Goal: Task Accomplishment & Management: Manage account settings

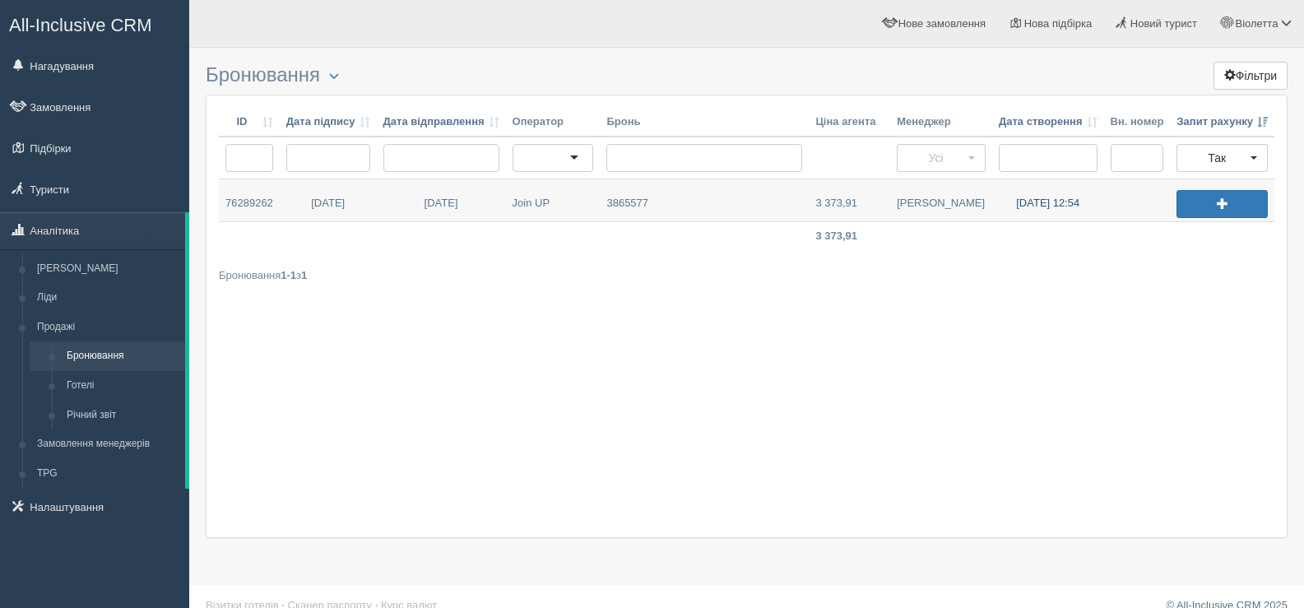
click at [1026, 204] on link "19.09.2025 12:54" at bounding box center [1048, 200] width 112 height 42
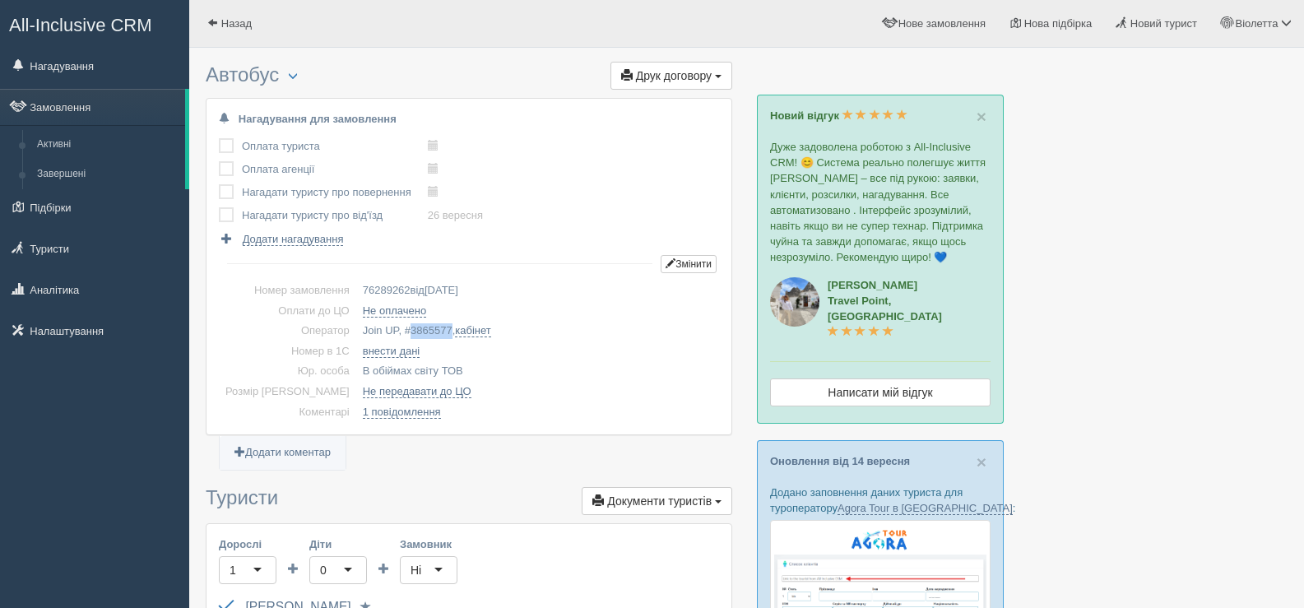
click at [411, 327] on span "3865577" at bounding box center [432, 330] width 42 height 12
click at [298, 74] on span "button" at bounding box center [293, 76] width 10 height 10
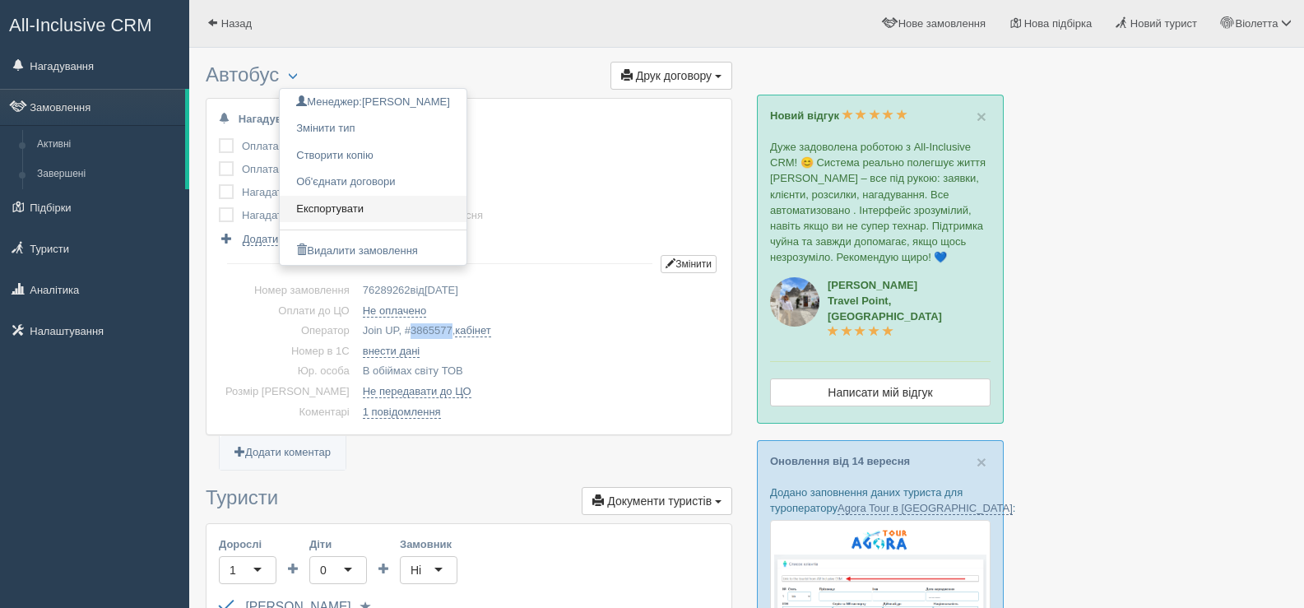
click at [355, 208] on link "Експортувати" at bounding box center [373, 209] width 187 height 27
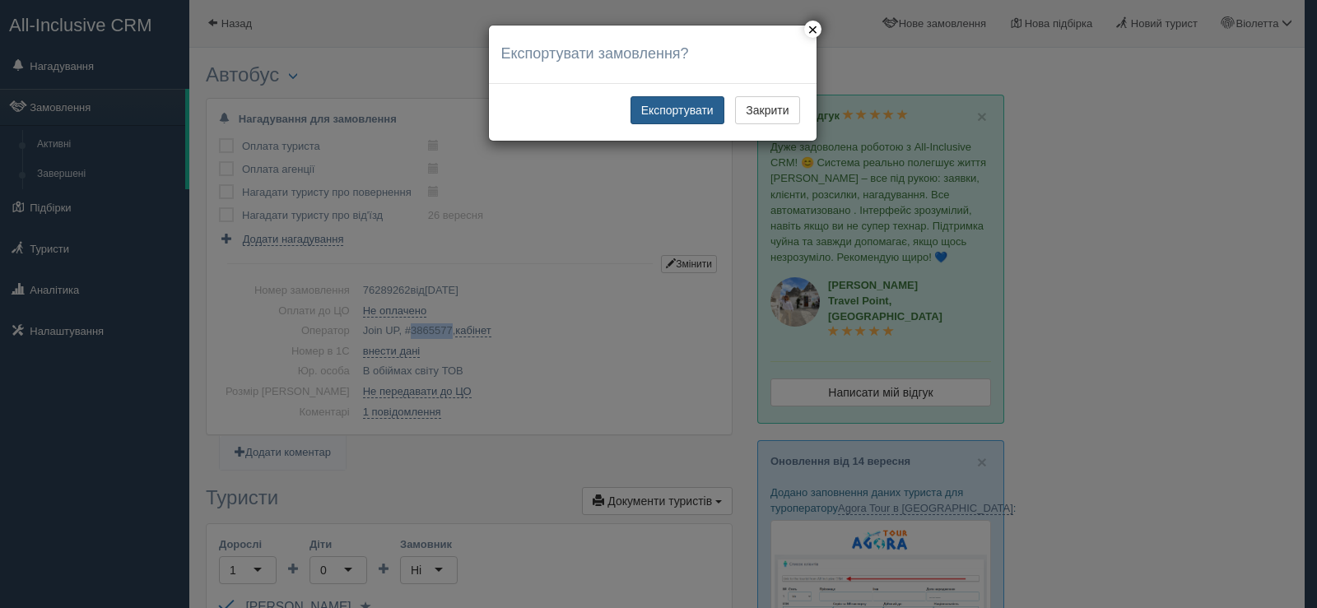
click at [684, 107] on button "Експортувати" at bounding box center [677, 110] width 94 height 28
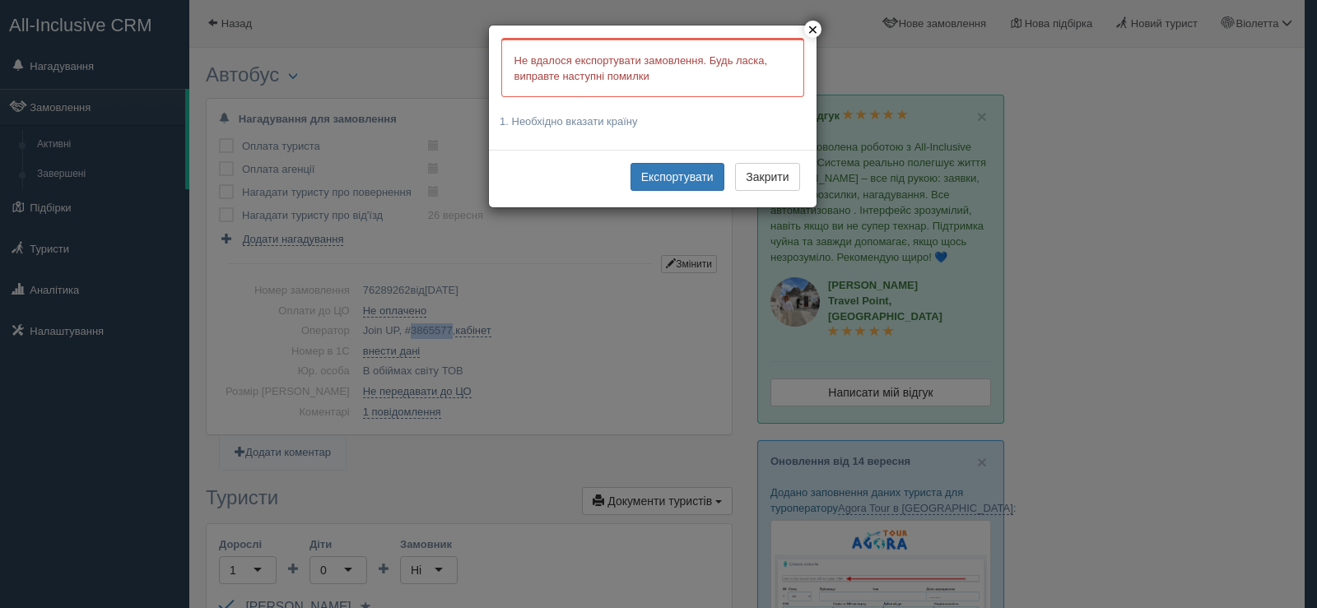
click at [811, 32] on button "×" at bounding box center [812, 29] width 17 height 17
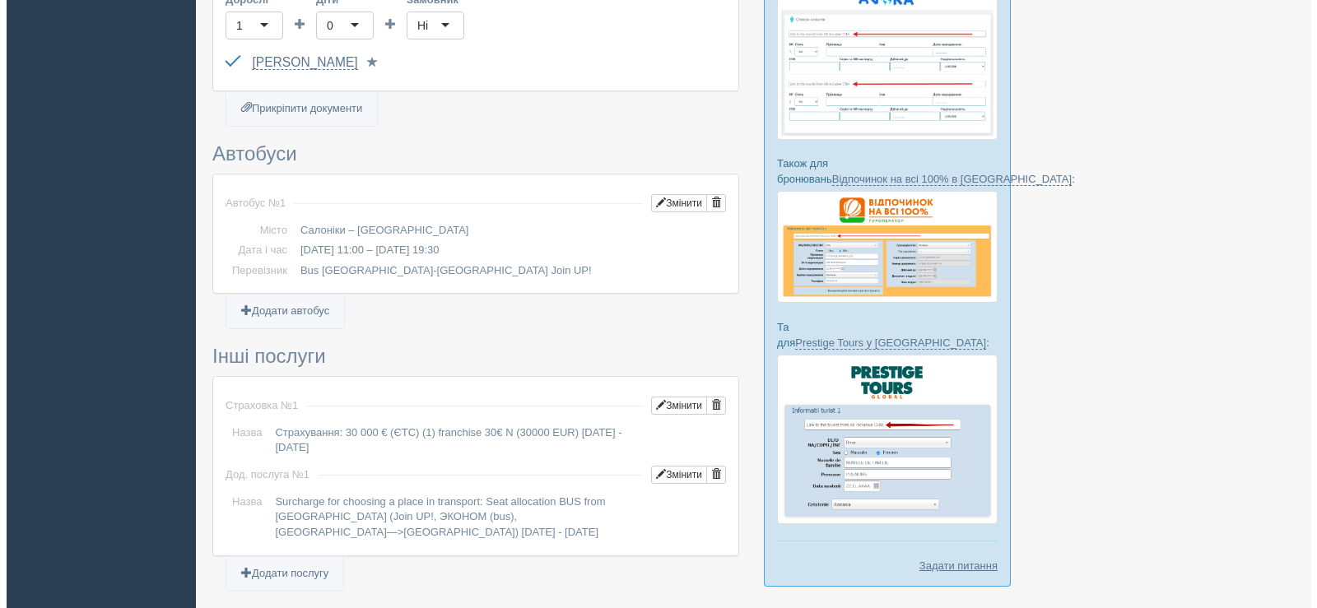
scroll to position [576, 0]
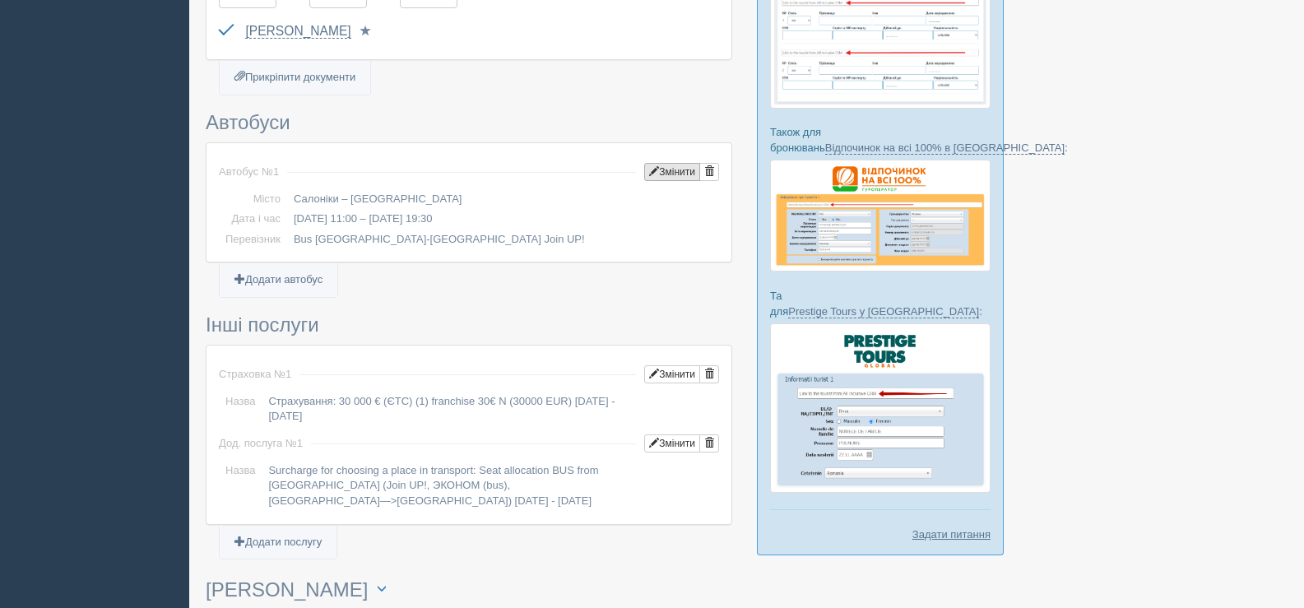
click at [681, 175] on button "Змінити" at bounding box center [672, 172] width 56 height 18
type input "Салоніки"
type input "Київ"
type input "11:00"
type input "19:30"
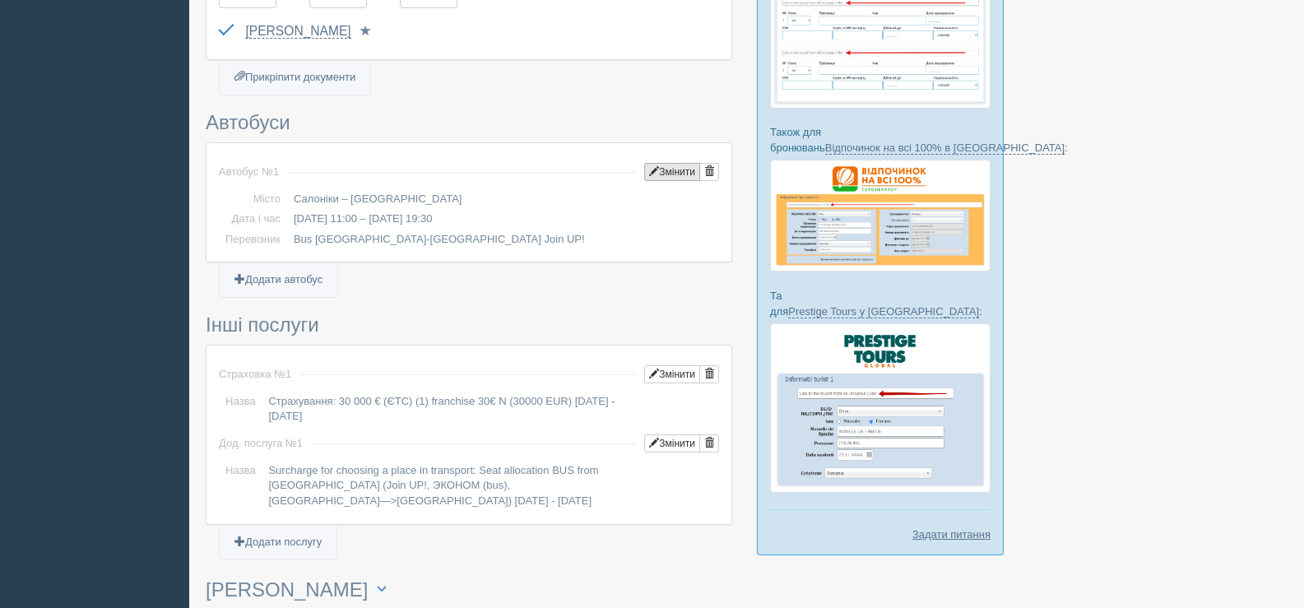
type input "Bus Thessaloniki-Kyiv Join UP!"
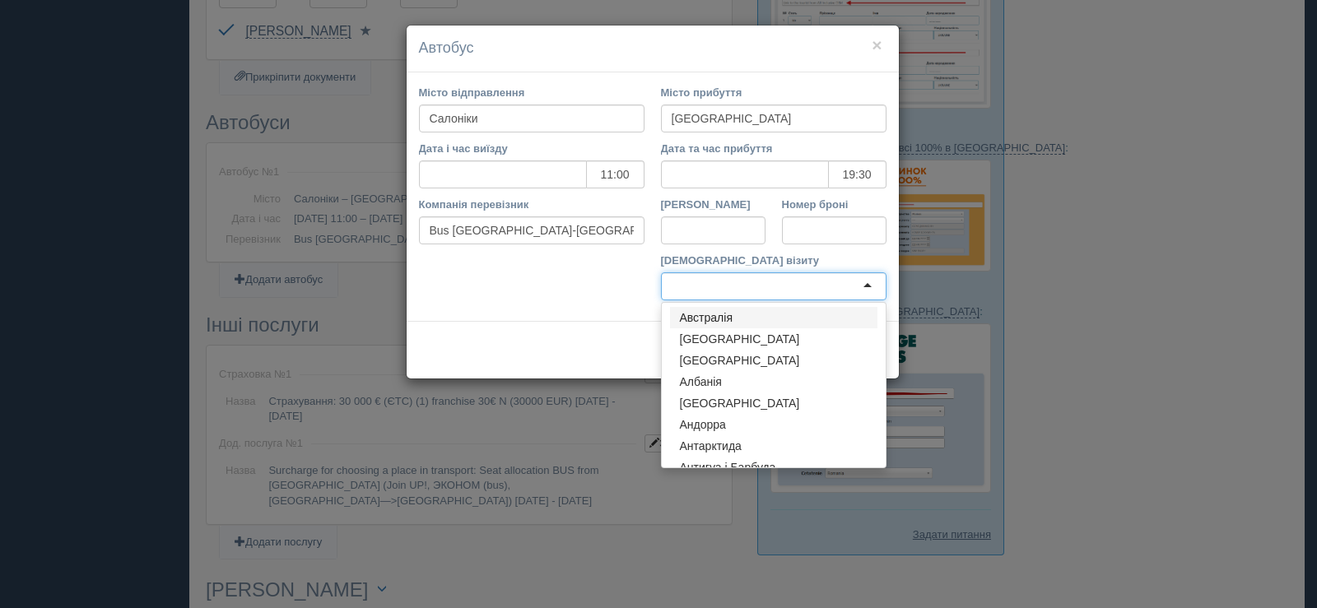
click at [868, 284] on div at bounding box center [773, 286] width 225 height 28
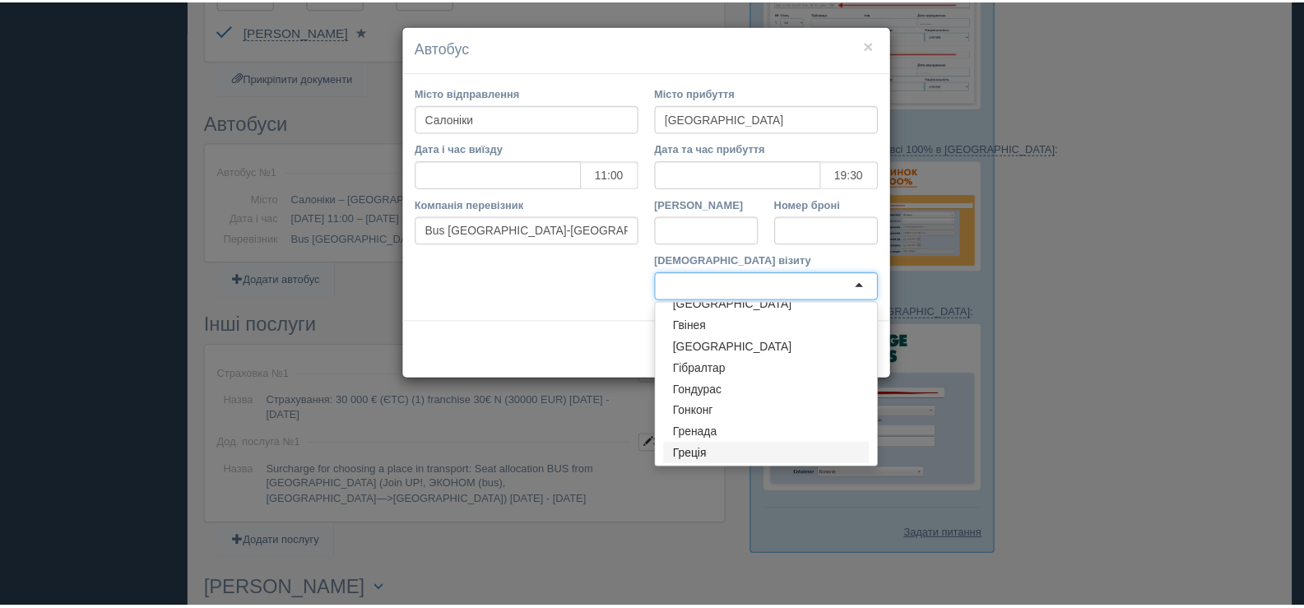
scroll to position [0, 0]
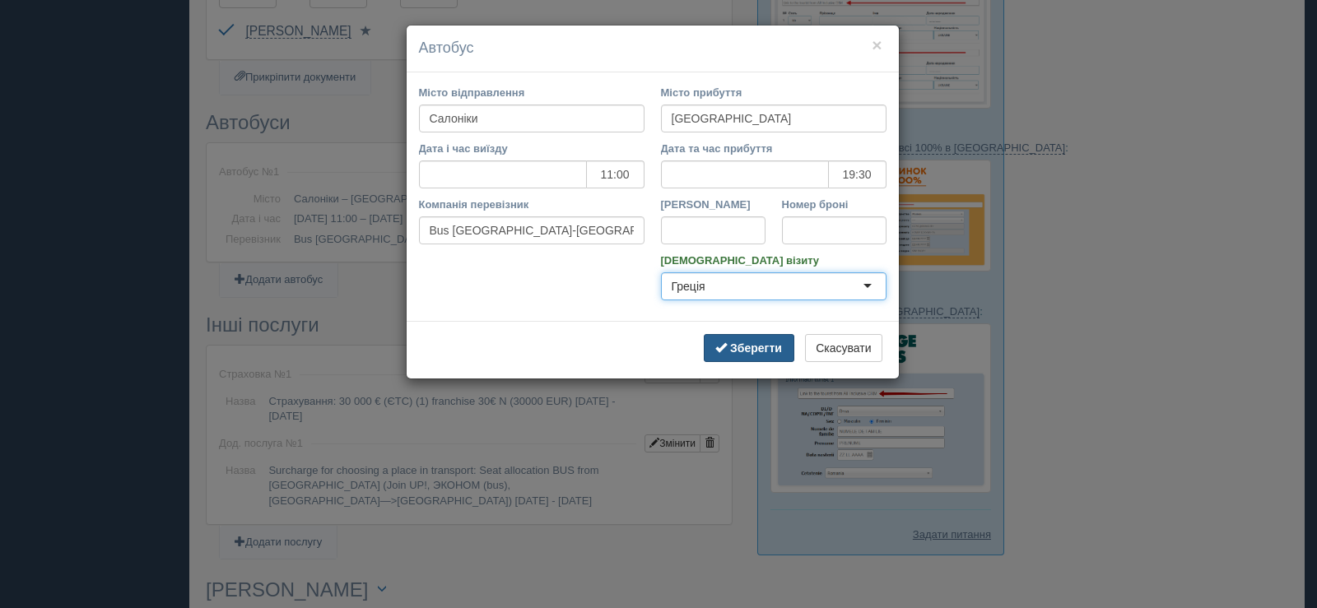
click at [740, 350] on b "Зберегти" at bounding box center [756, 348] width 52 height 13
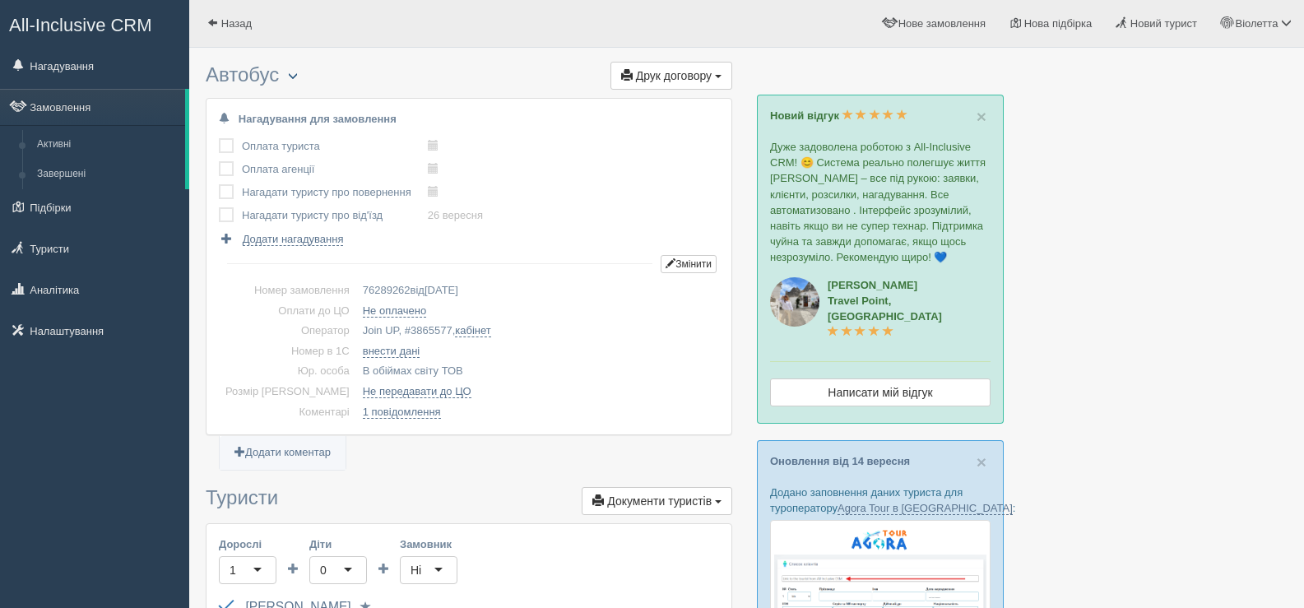
click at [298, 77] on span "button" at bounding box center [293, 76] width 10 height 10
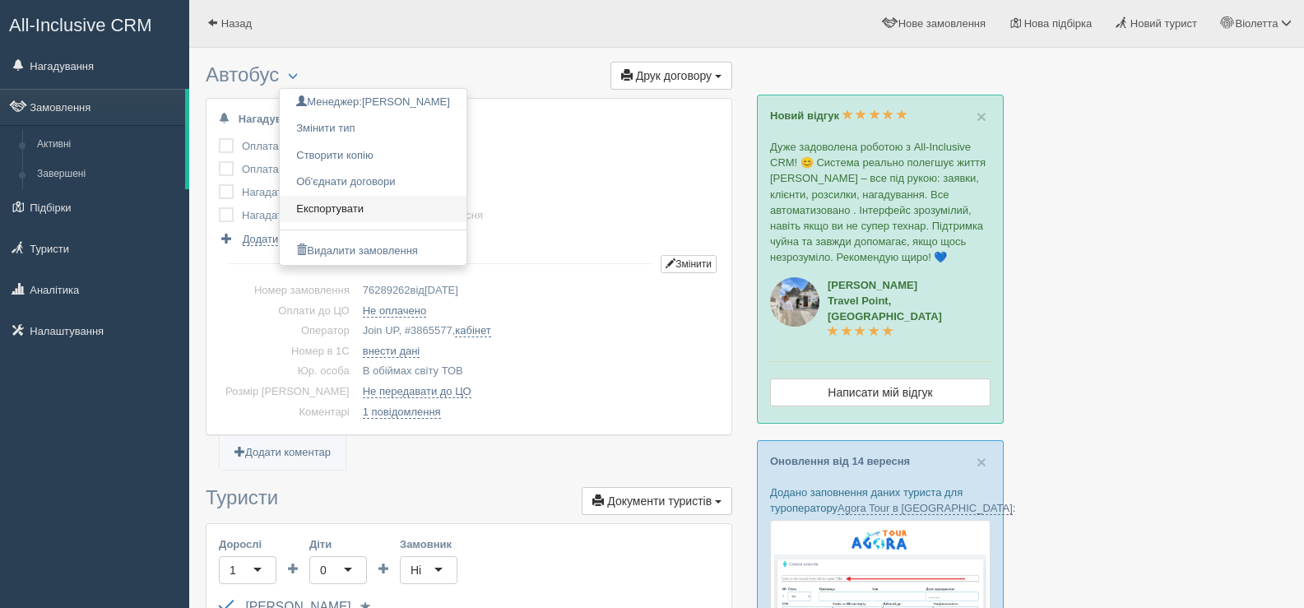
click at [342, 211] on link "Експортувати" at bounding box center [373, 209] width 187 height 27
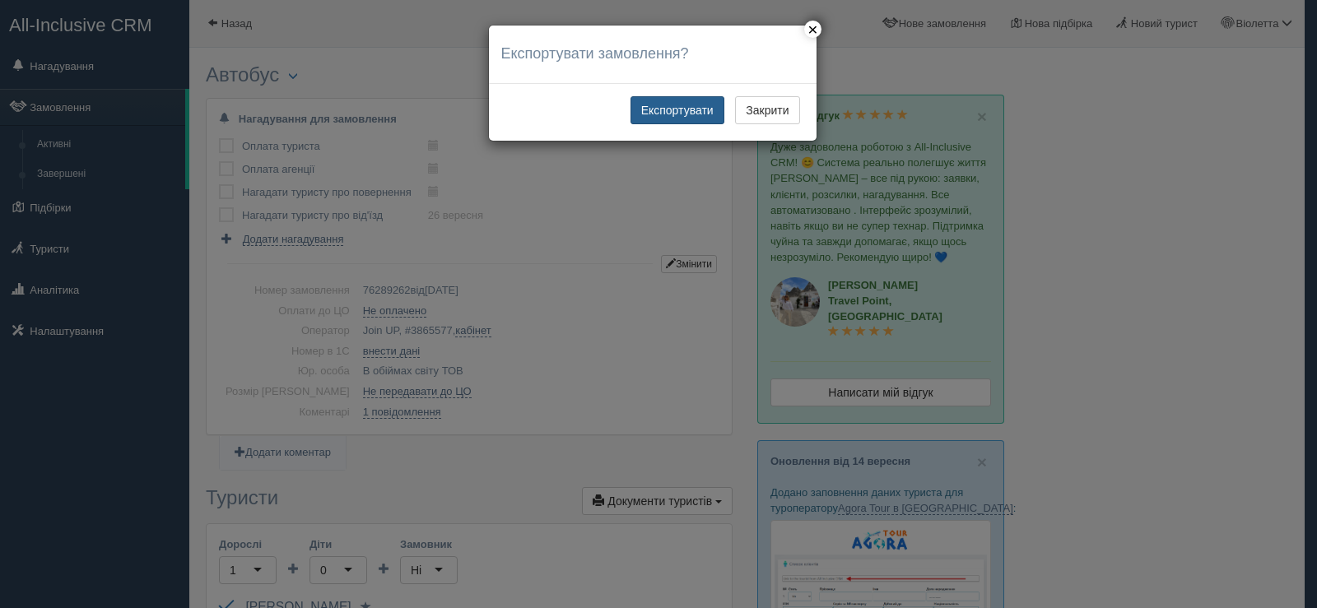
click at [675, 108] on button "Експортувати" at bounding box center [677, 110] width 94 height 28
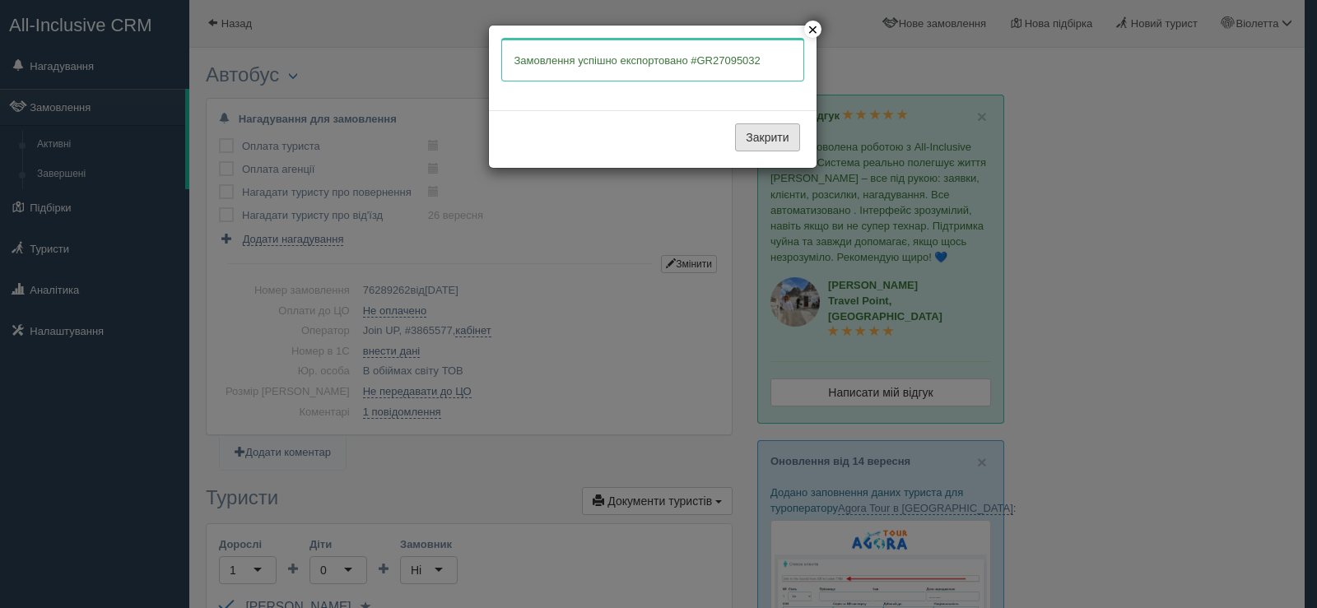
click at [744, 132] on button "Закрити" at bounding box center [767, 137] width 64 height 28
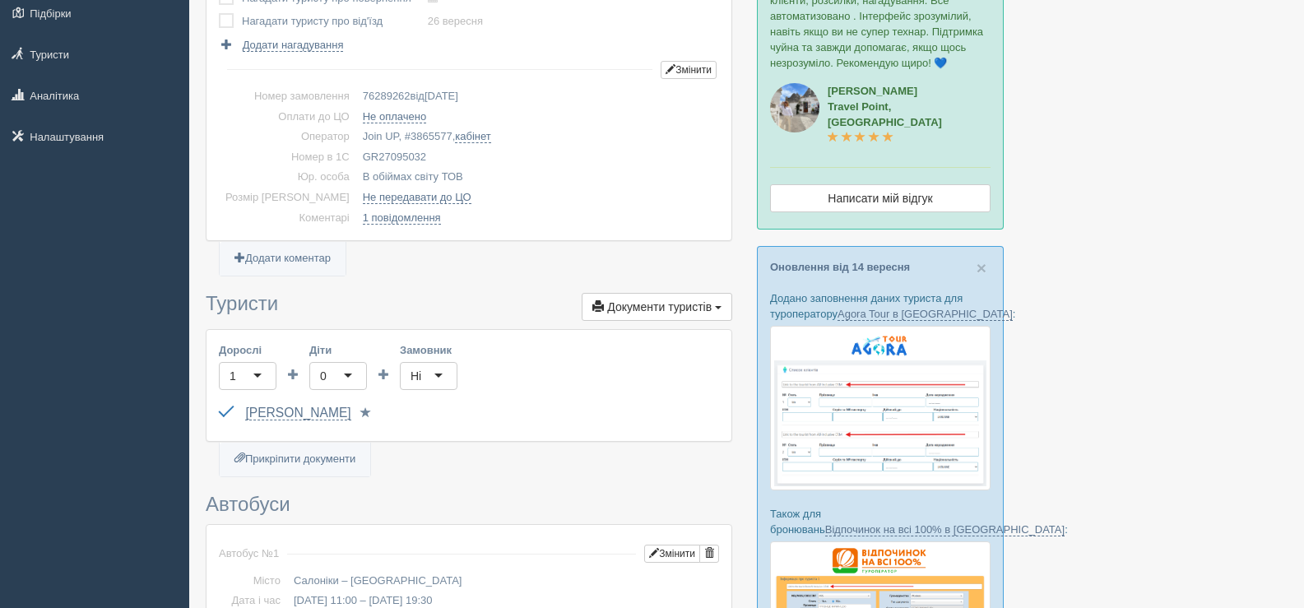
scroll to position [165, 0]
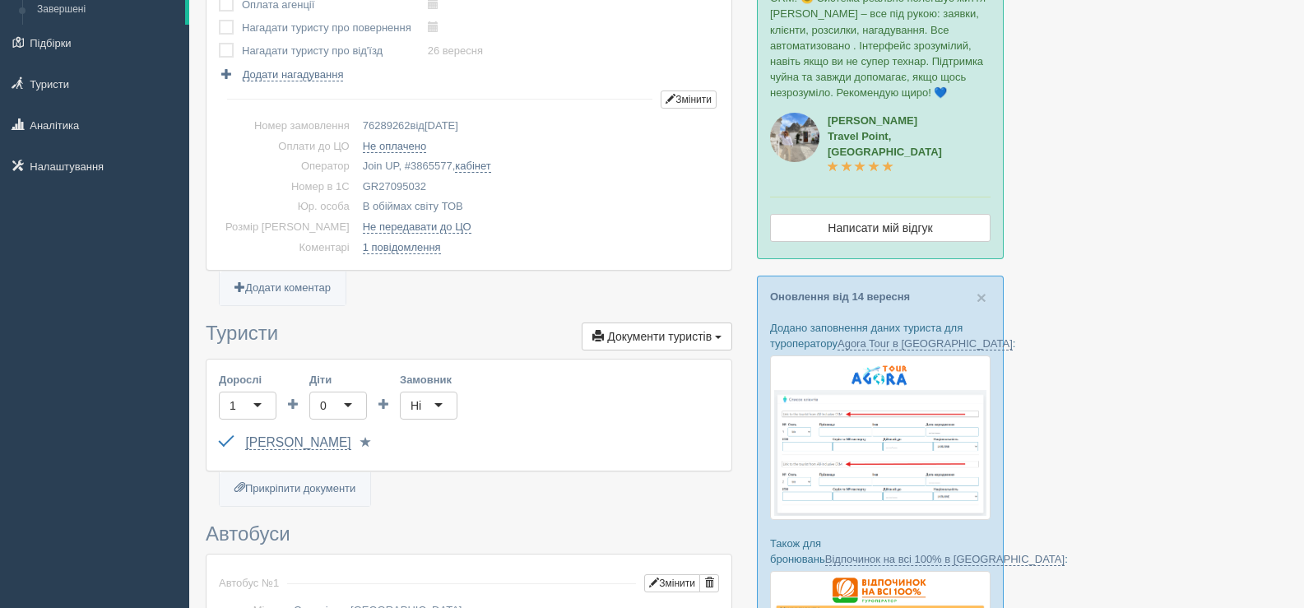
drag, startPoint x: 402, startPoint y: 182, endPoint x: 318, endPoint y: 180, distance: 83.1
click at [318, 180] on tr "Номер в 1С GR27095032" at bounding box center [469, 187] width 500 height 21
copy tr "Номер в 1С GR27095032"
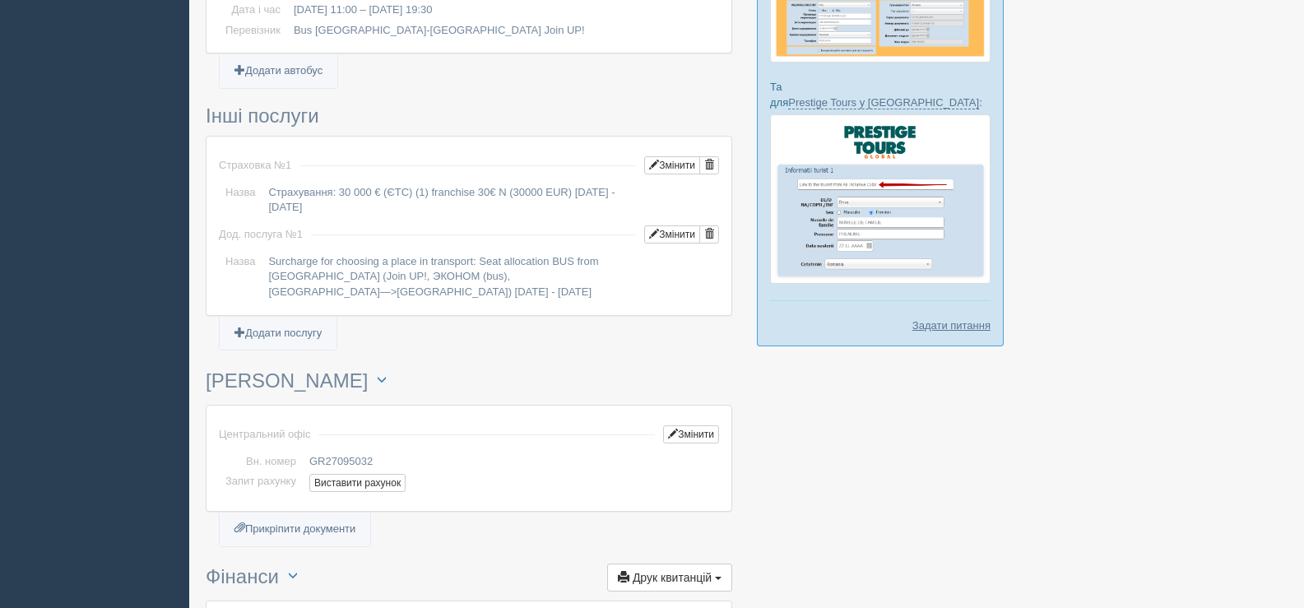
scroll to position [905, 0]
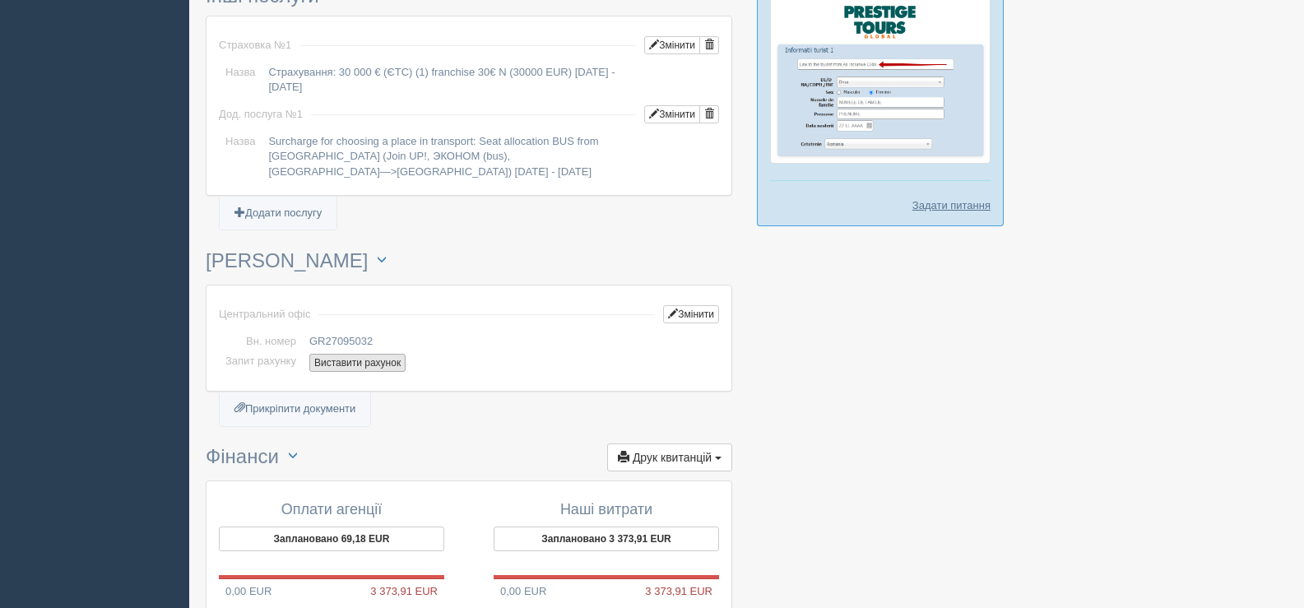
click at [363, 354] on button "Виставити рахунок" at bounding box center [357, 363] width 96 height 18
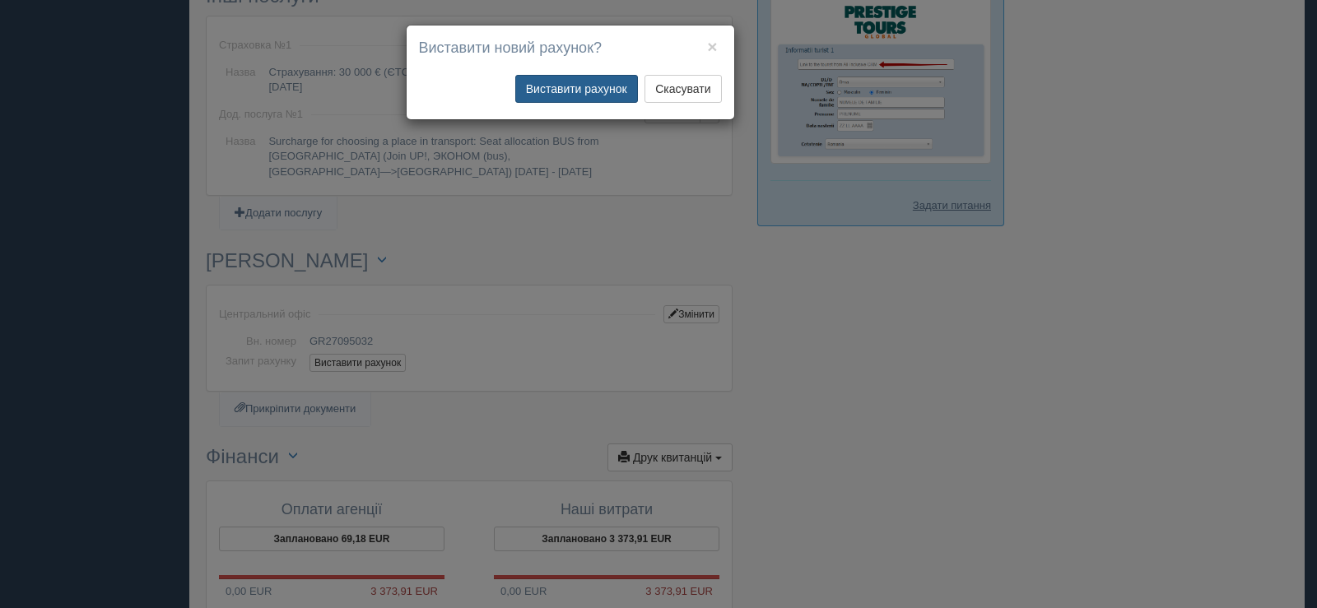
click at [579, 90] on button "Виставити рахунок" at bounding box center [576, 89] width 123 height 28
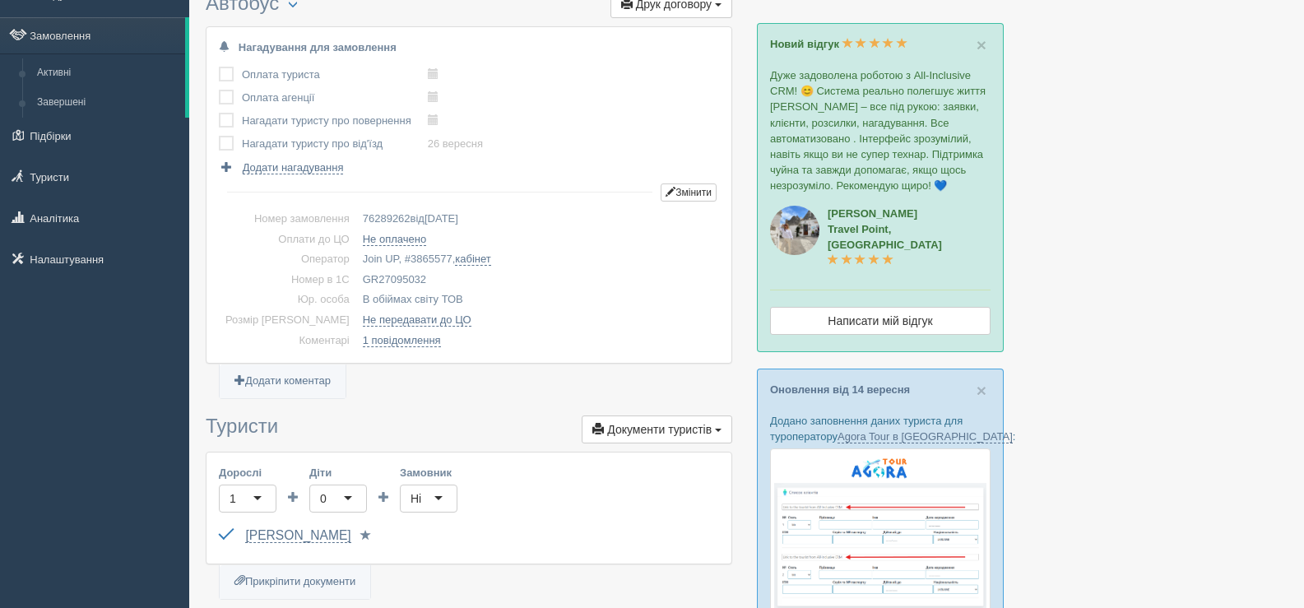
scroll to position [0, 0]
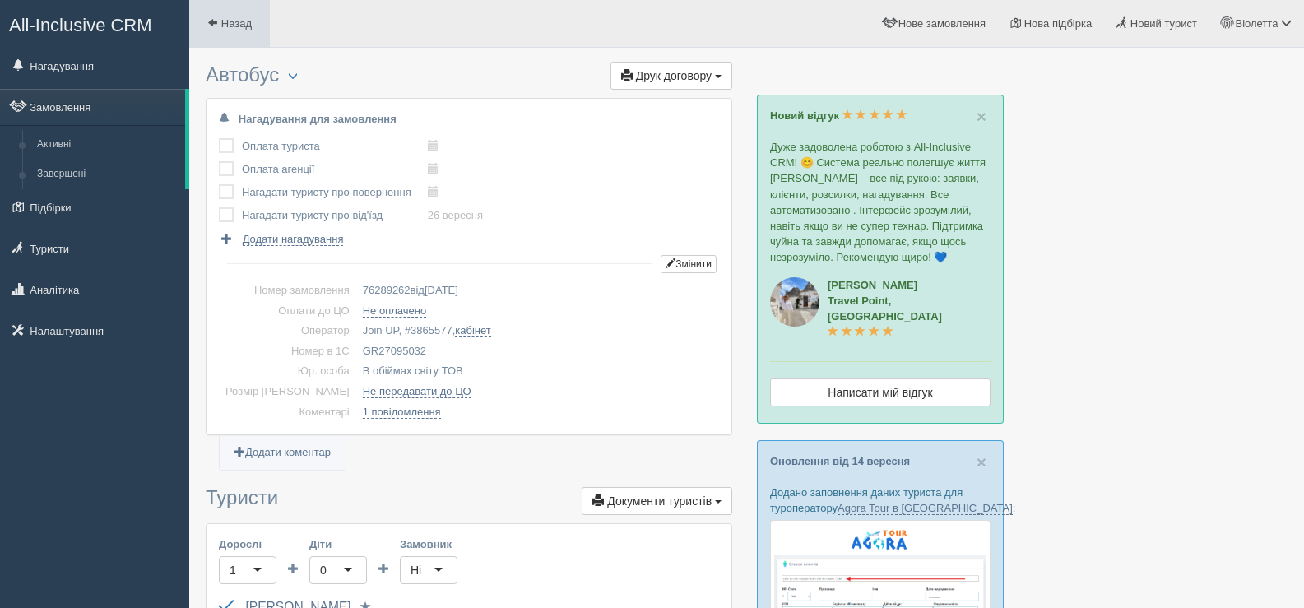
click at [213, 18] on span at bounding box center [212, 22] width 11 height 11
